Goal: Task Accomplishment & Management: Manage account settings

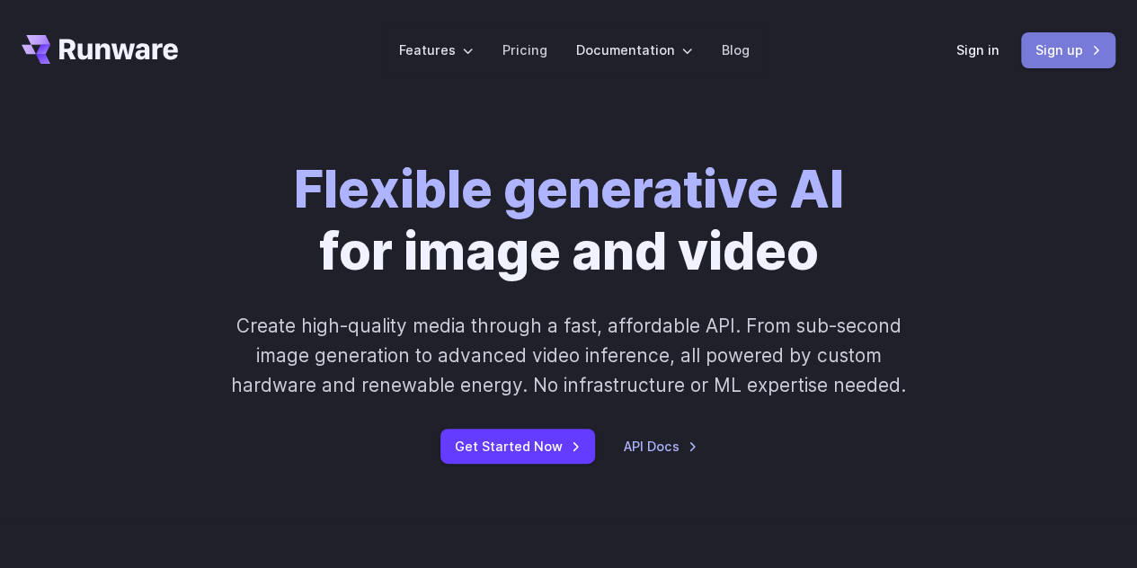
click at [1059, 37] on link "Sign up" at bounding box center [1068, 49] width 94 height 35
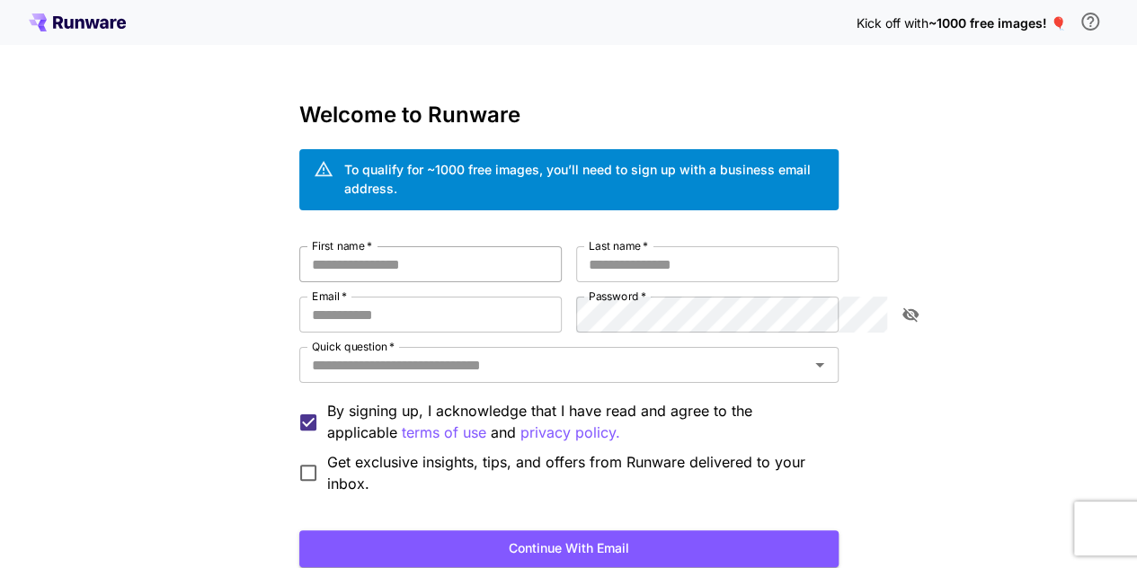
click at [347, 250] on input "First name   *" at bounding box center [430, 264] width 263 height 36
click at [439, 246] on input "First name   *" at bounding box center [430, 264] width 263 height 36
type input "*******"
click at [332, 304] on input "Email   *" at bounding box center [430, 315] width 263 height 36
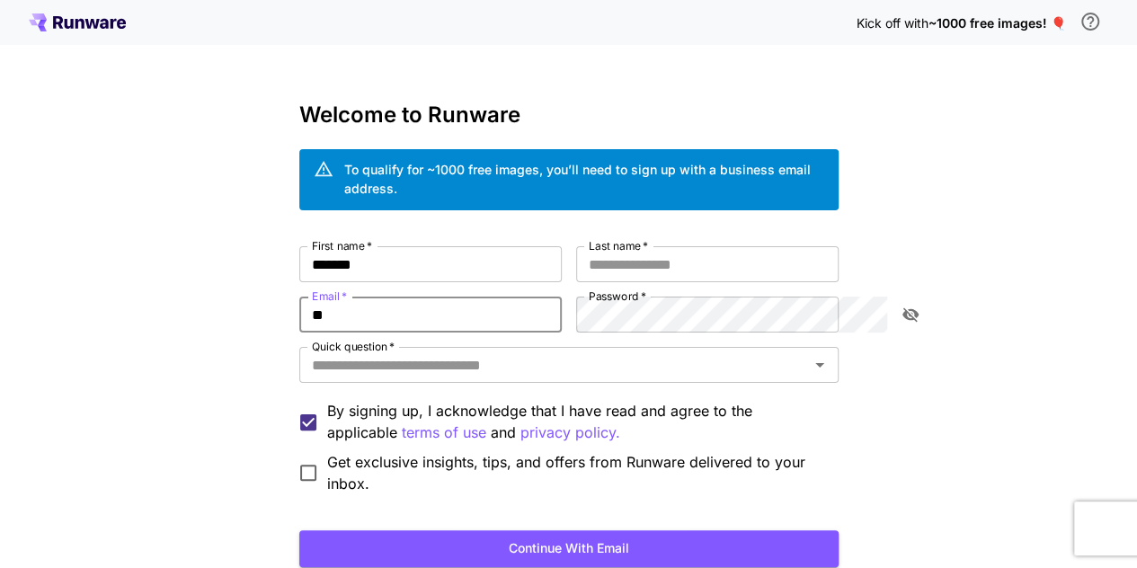
type input "**********"
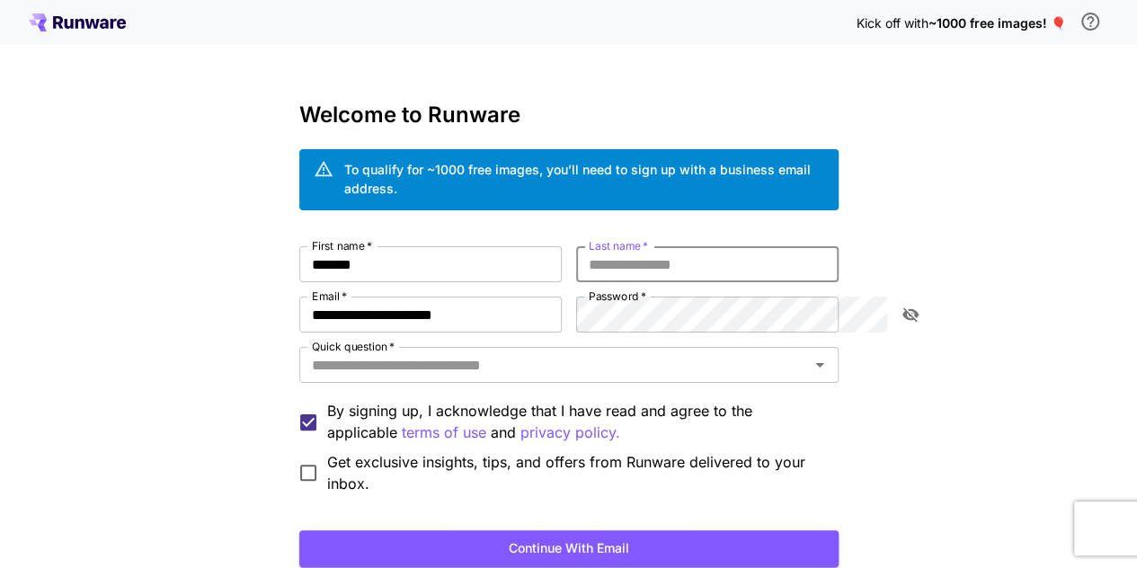
click at [712, 246] on input "Last name   *" at bounding box center [707, 264] width 263 height 36
type input "*"
click at [618, 321] on div "**********" at bounding box center [568, 370] width 539 height 248
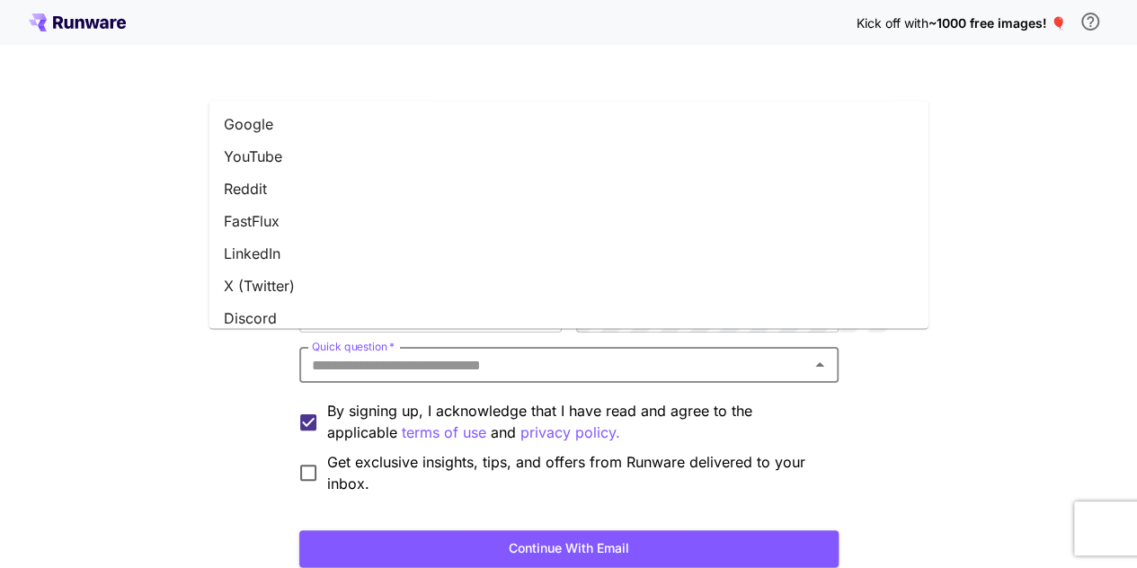
click at [526, 352] on input "Quick question   *" at bounding box center [554, 364] width 499 height 25
click at [278, 182] on li "Reddit" at bounding box center [568, 190] width 719 height 32
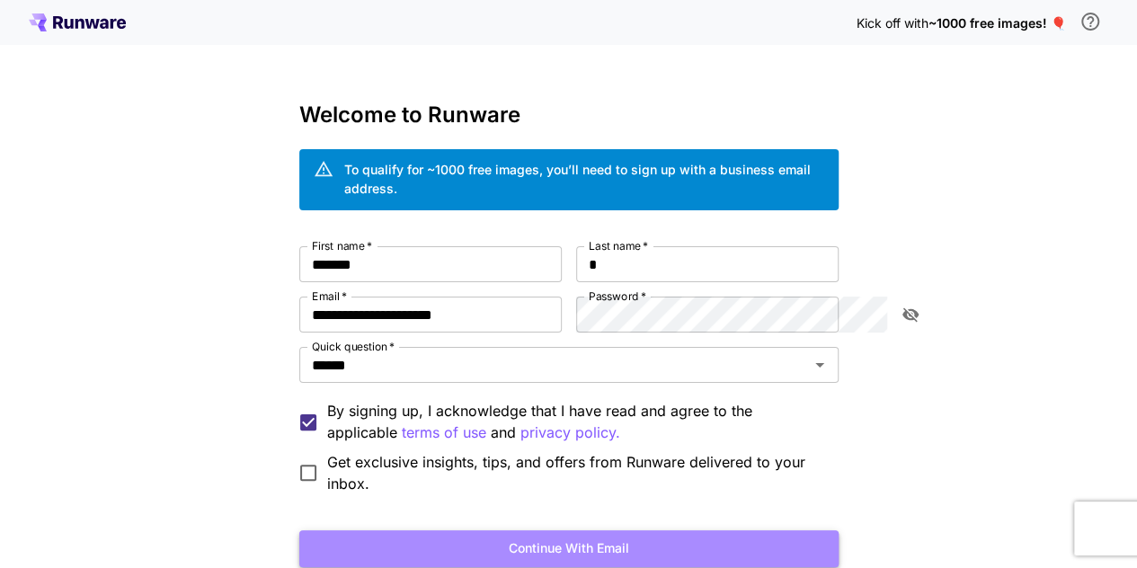
click at [524, 530] on button "Continue with email" at bounding box center [568, 548] width 539 height 37
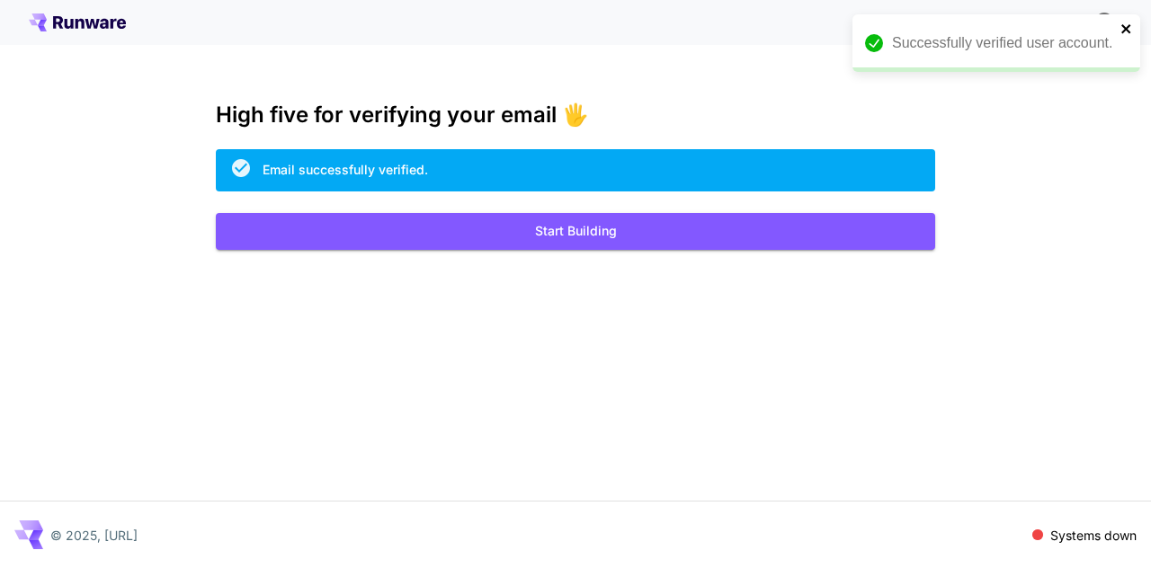
click at [1128, 28] on icon "close" at bounding box center [1125, 28] width 9 height 9
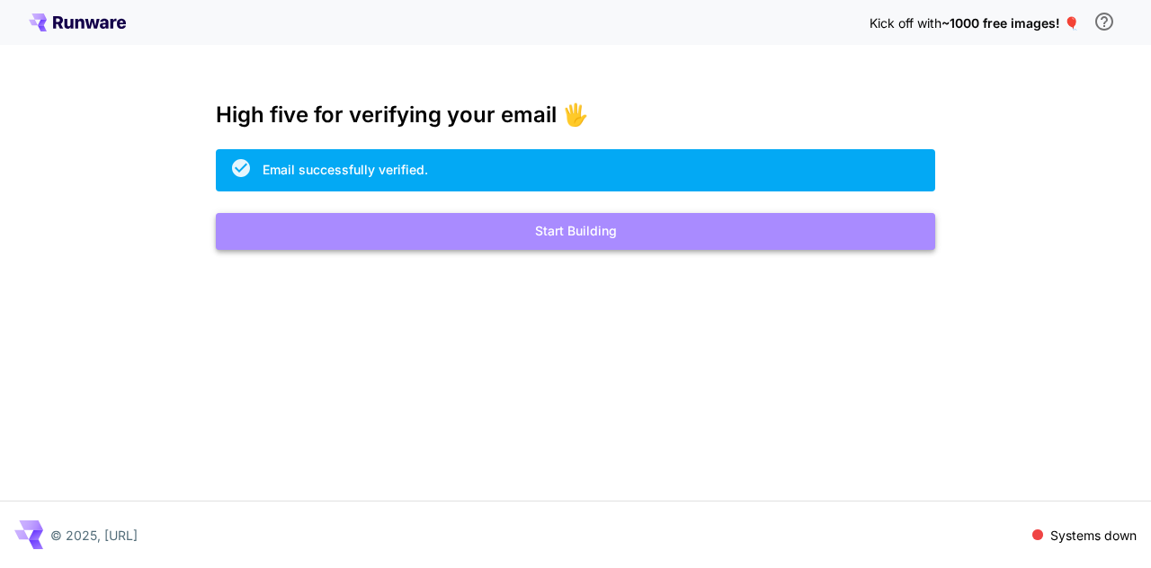
click at [574, 226] on button "Start Building" at bounding box center [575, 231] width 719 height 37
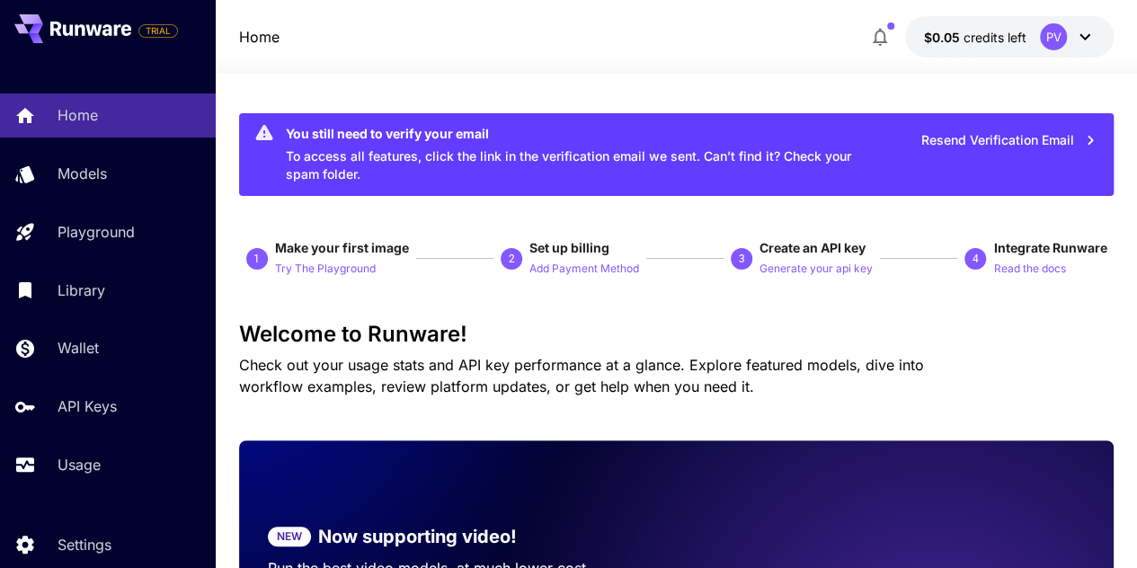
click at [1092, 41] on icon at bounding box center [1085, 37] width 22 height 22
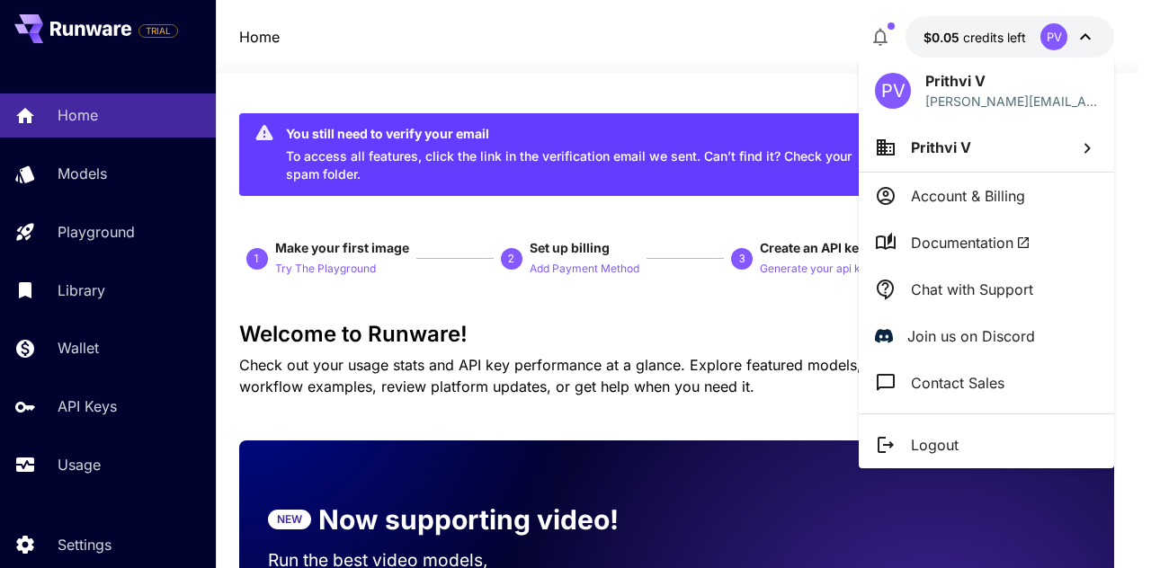
click at [1092, 41] on div at bounding box center [575, 284] width 1151 height 568
click at [1088, 38] on div at bounding box center [575, 284] width 1151 height 568
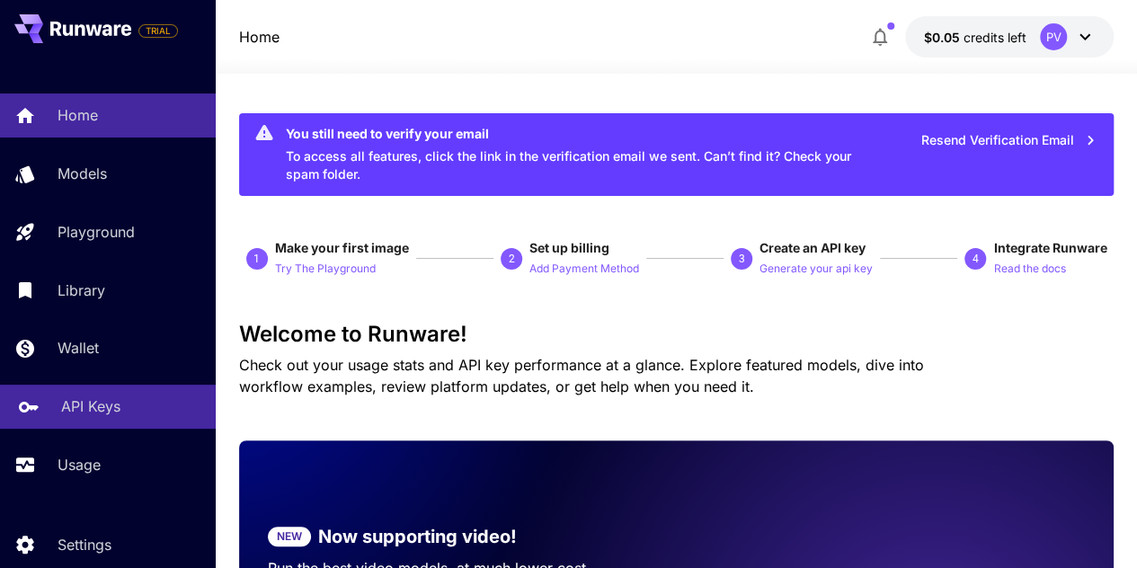
click at [83, 402] on p "API Keys" at bounding box center [90, 407] width 59 height 22
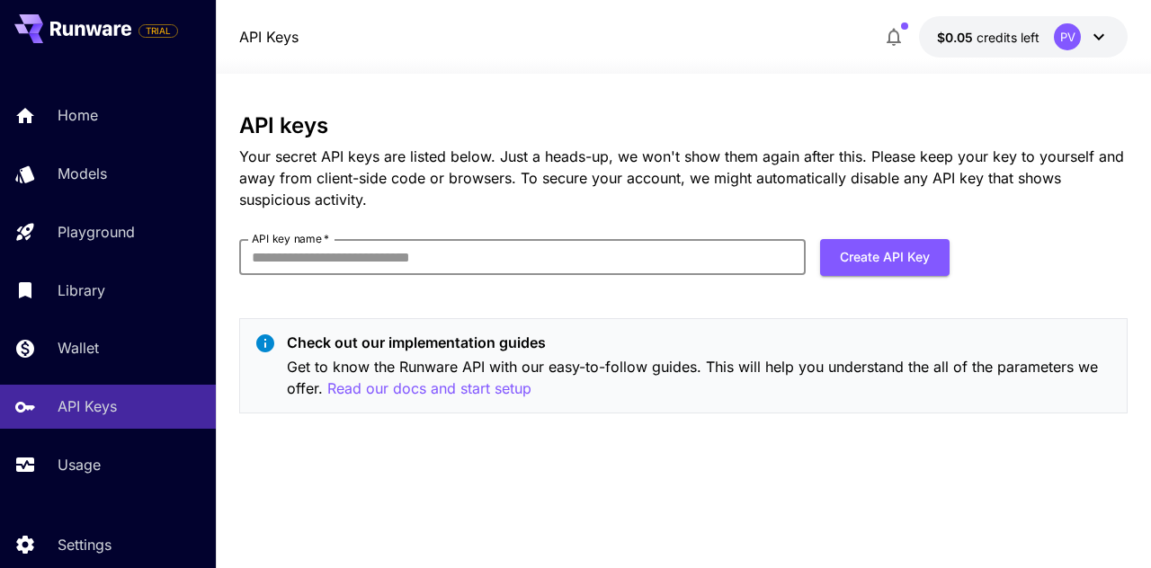
click at [687, 255] on input "API key name   *" at bounding box center [522, 257] width 566 height 36
type input "***"
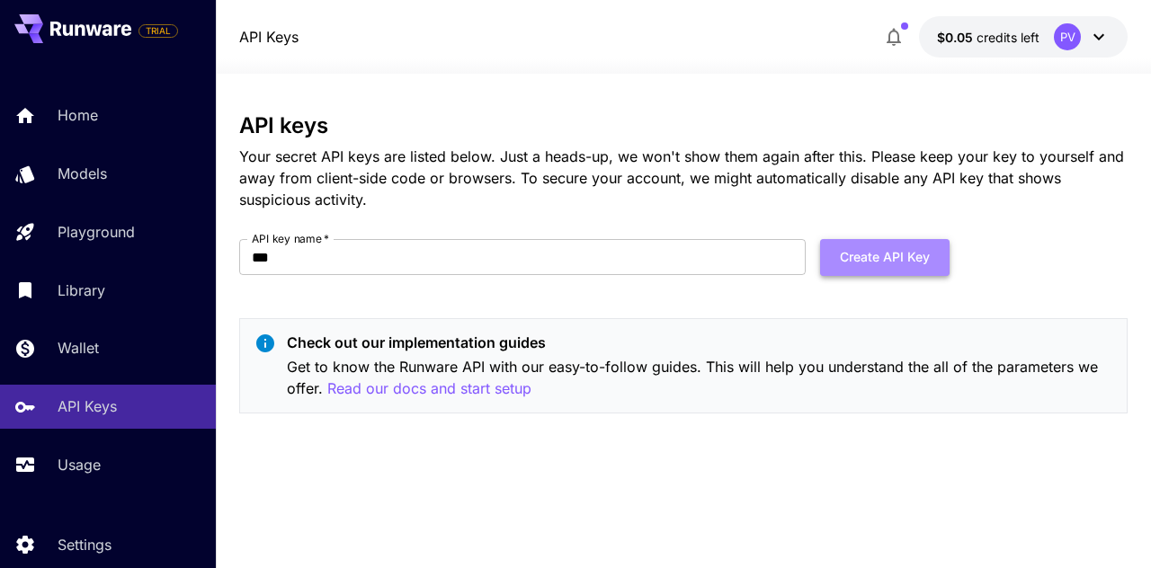
click at [916, 249] on button "Create API Key" at bounding box center [884, 257] width 129 height 37
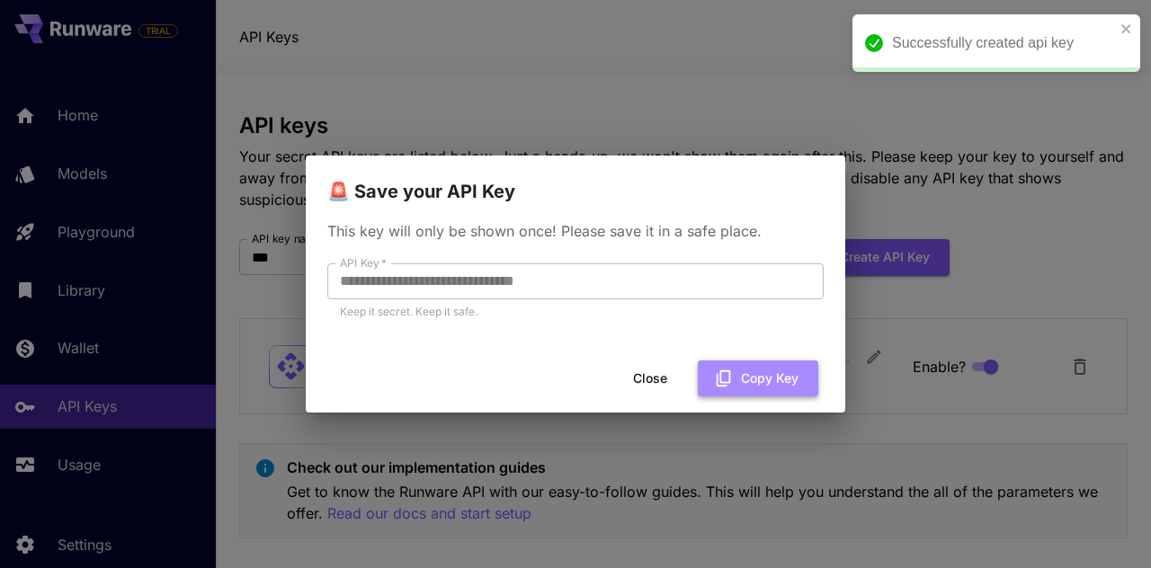
click at [771, 367] on button "Copy Key" at bounding box center [758, 379] width 120 height 37
